Goal: Navigation & Orientation: Find specific page/section

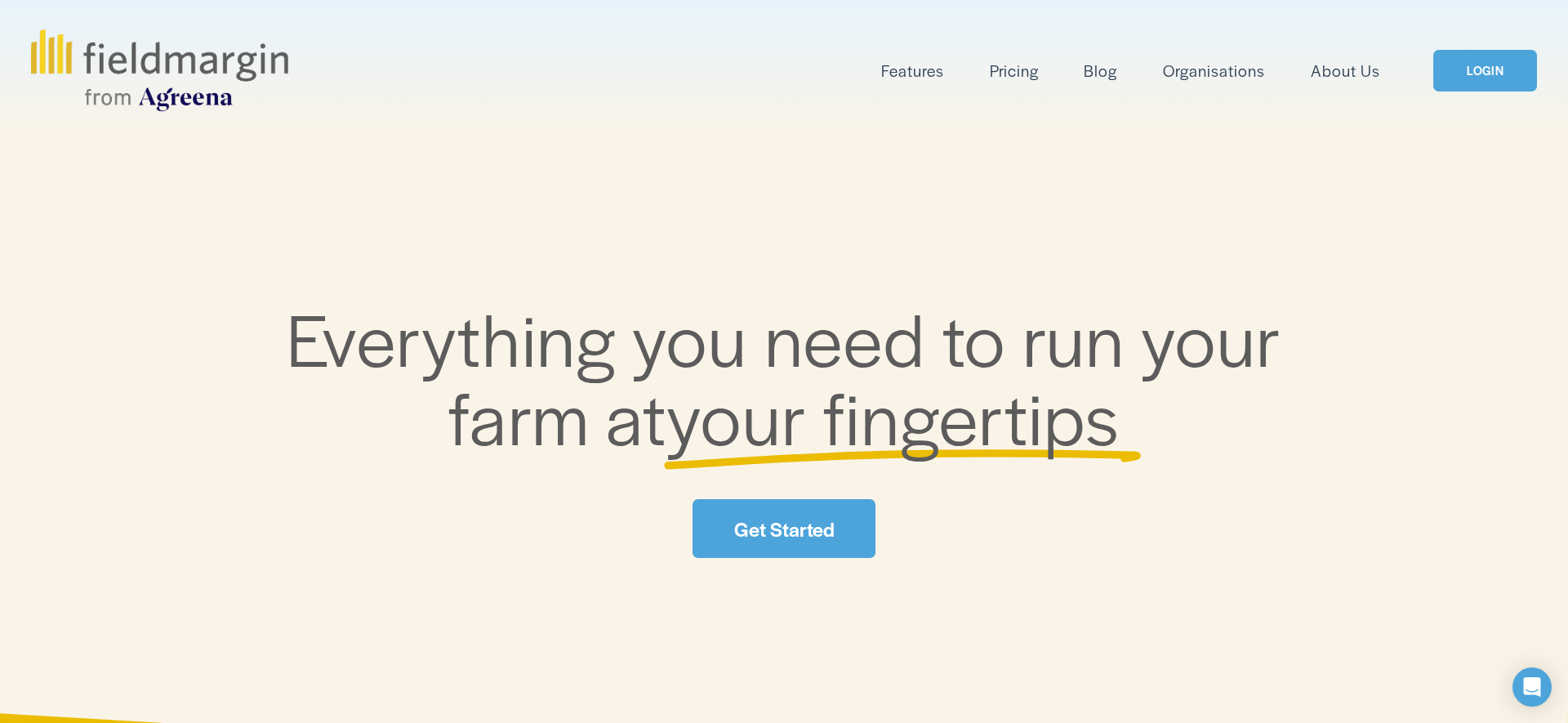
click at [1479, 77] on link "LOGIN" at bounding box center [1485, 70] width 102 height 41
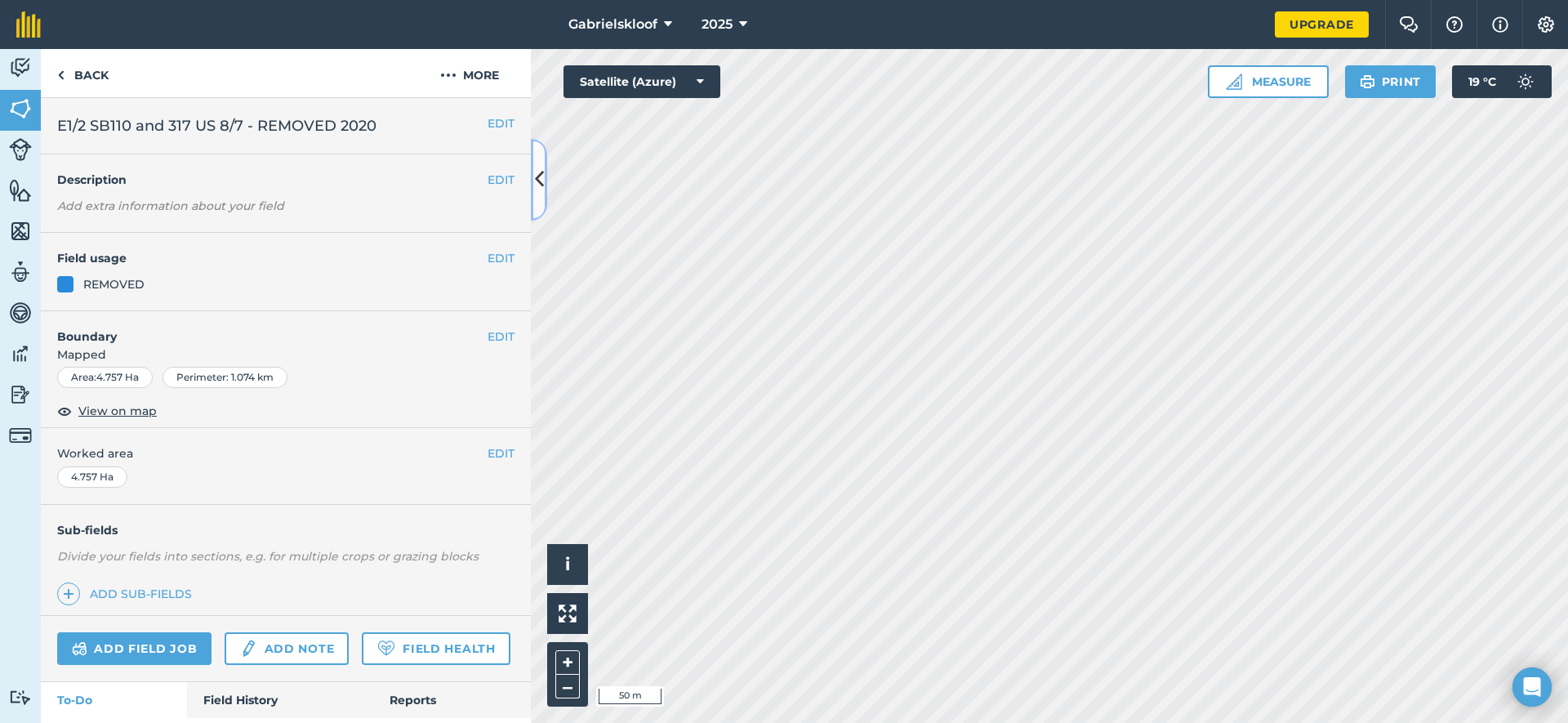
click at [542, 174] on icon at bounding box center [539, 180] width 9 height 29
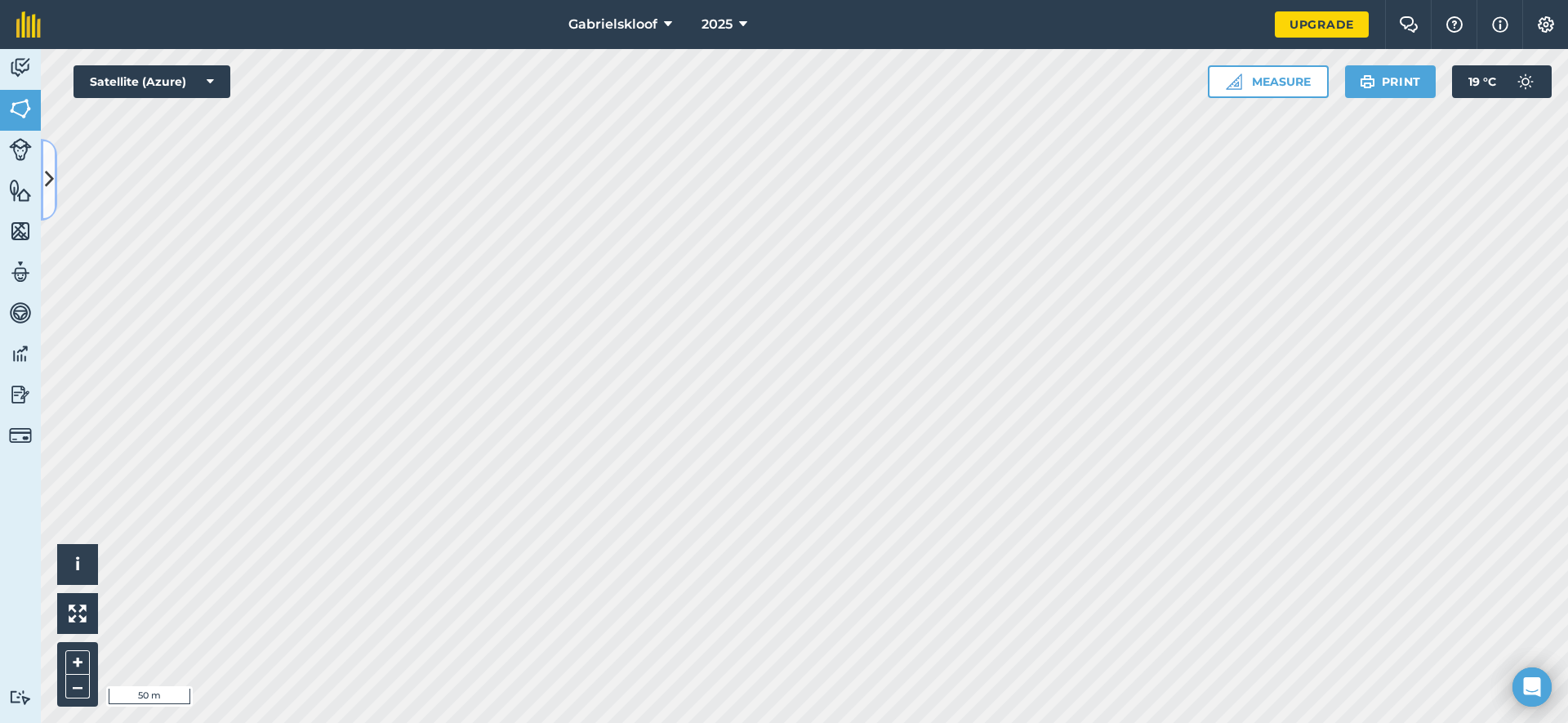
click at [53, 175] on button at bounding box center [49, 179] width 16 height 82
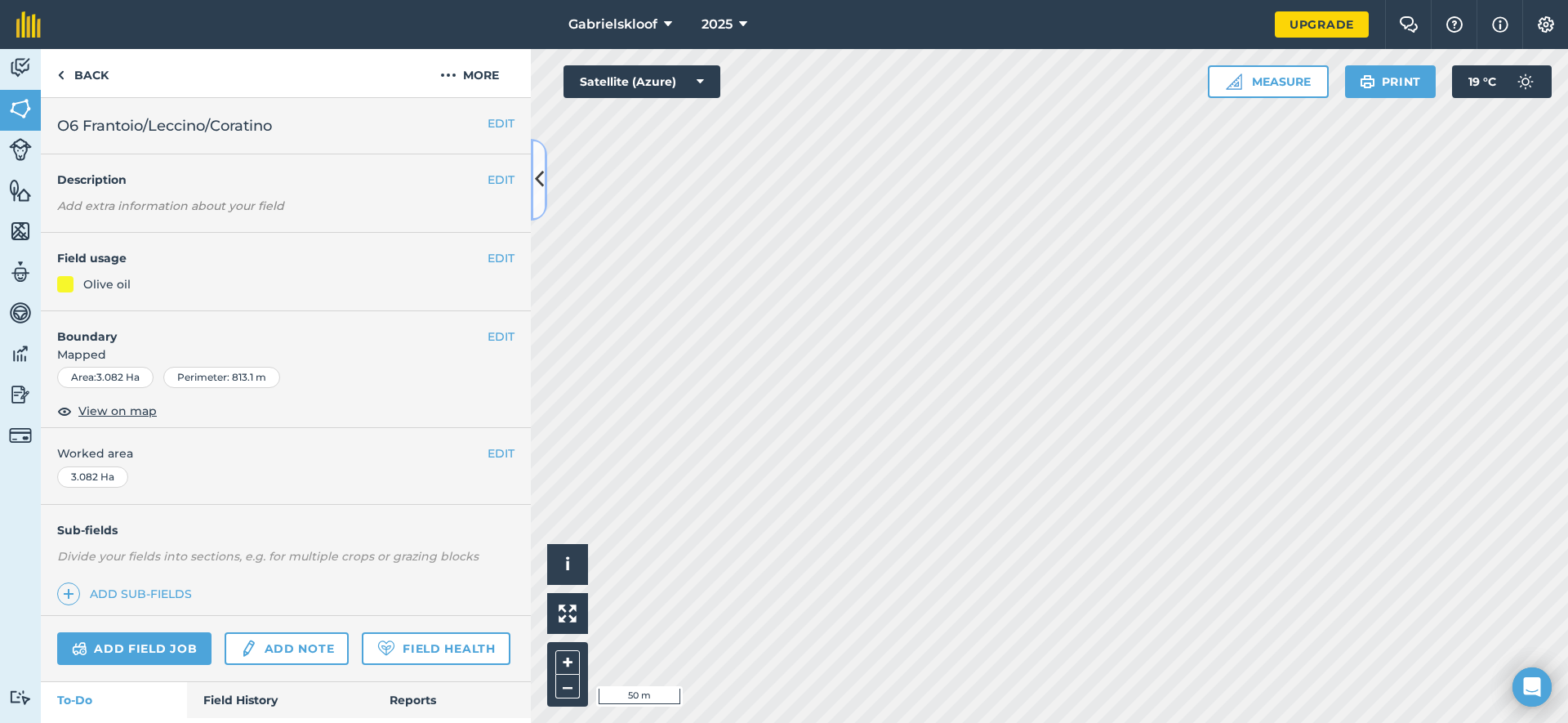
click at [539, 176] on icon at bounding box center [539, 180] width 9 height 29
